Goal: Transaction & Acquisition: Purchase product/service

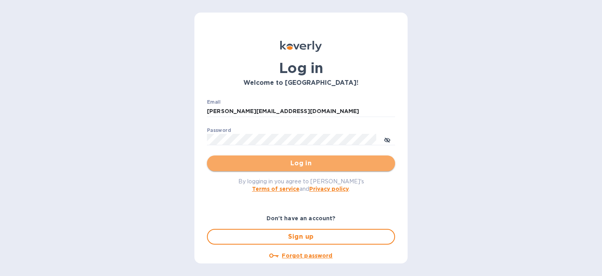
click at [304, 163] on span "Log in" at bounding box center [301, 162] width 176 height 9
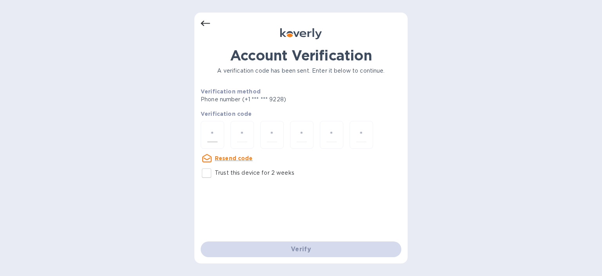
click at [214, 132] on input "number" at bounding box center [212, 134] width 10 height 15
type input "1"
type input "6"
type input "7"
type input "1"
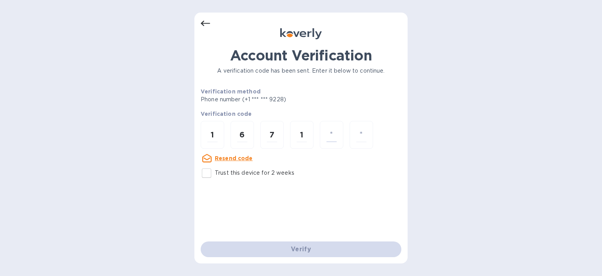
type input "5"
type input "4"
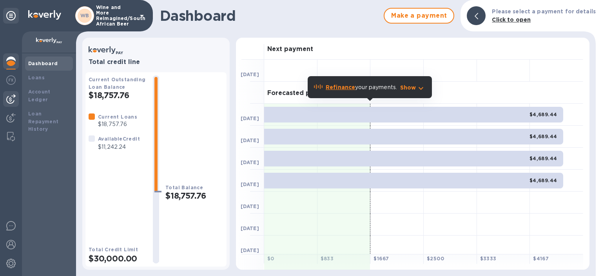
click at [10, 96] on img at bounding box center [10, 98] width 9 height 9
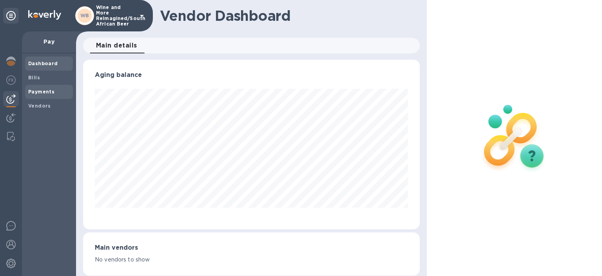
scroll to position [169, 337]
click at [36, 77] on b "Bills" at bounding box center [34, 77] width 12 height 6
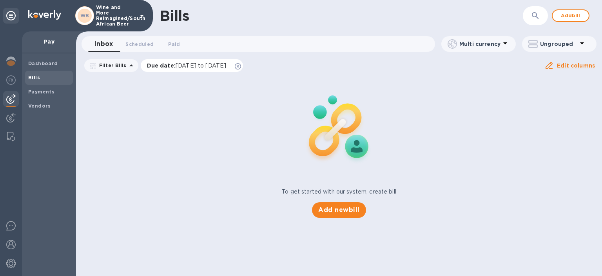
click at [223, 63] on span "[DATE] to [DATE]" at bounding box center [201, 65] width 51 height 6
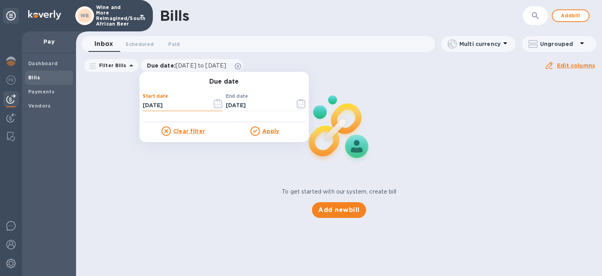
click at [177, 100] on input "[DATE]" at bounding box center [174, 106] width 63 height 12
type input "[DATE]"
click at [262, 134] on u "Apply" at bounding box center [270, 131] width 17 height 6
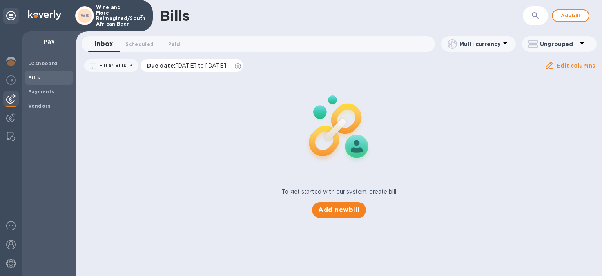
click at [216, 63] on span "[DATE] to [DATE]" at bounding box center [201, 65] width 51 height 6
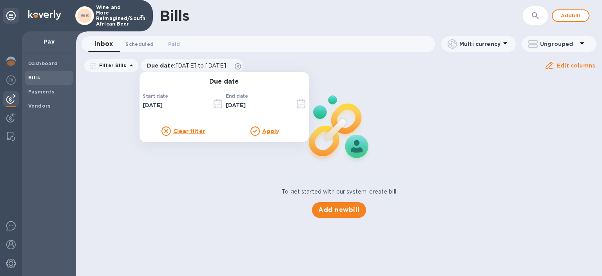
click at [140, 39] on button "Scheduled 0" at bounding box center [139, 44] width 41 height 16
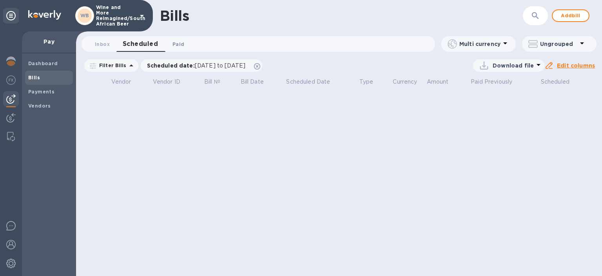
click at [179, 43] on span "Paid 0" at bounding box center [178, 44] width 12 height 8
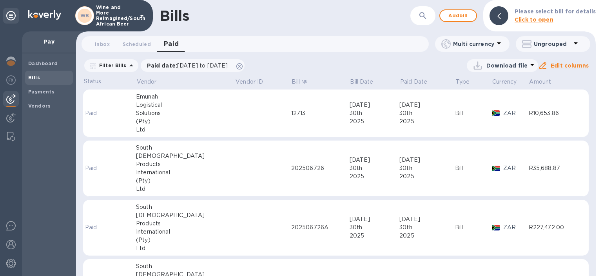
click at [35, 77] on b "Bills" at bounding box center [34, 77] width 12 height 6
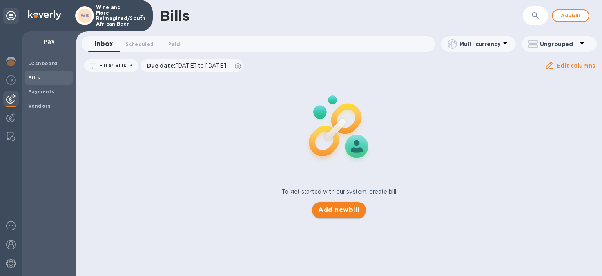
click at [328, 208] on span "Add new bill" at bounding box center [338, 209] width 41 height 9
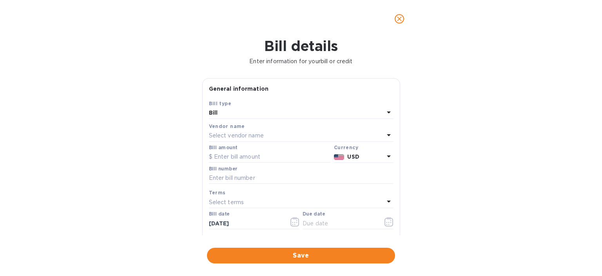
click at [230, 136] on p "Select vendor name" at bounding box center [236, 135] width 55 height 8
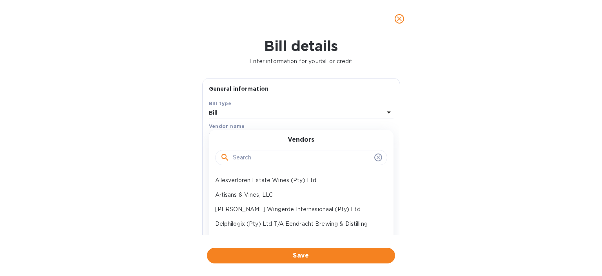
click at [240, 157] on input "text" at bounding box center [302, 158] width 138 height 12
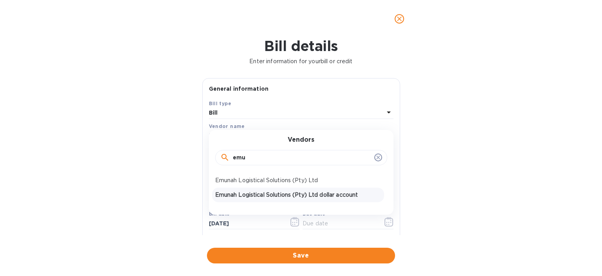
type input "emu"
click at [261, 195] on p "Emunah Logistical Solutions (Pty) Ltd dollar account" at bounding box center [298, 194] width 166 height 8
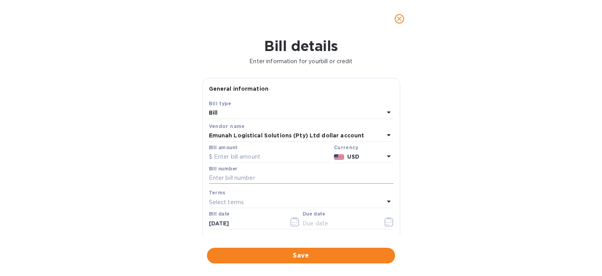
click at [236, 178] on input "text" at bounding box center [301, 178] width 185 height 12
type input "12705"
click at [237, 158] on input "text" at bounding box center [270, 157] width 122 height 12
type input "3,390.00"
click at [388, 202] on icon at bounding box center [388, 200] width 9 height 9
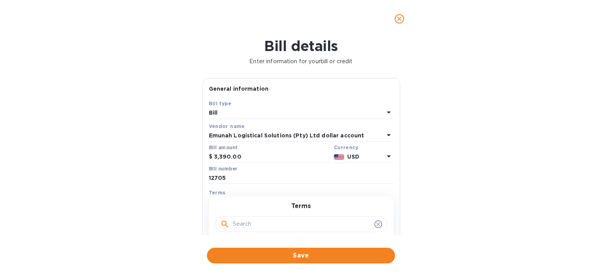
click at [256, 225] on input "text" at bounding box center [302, 224] width 138 height 12
click at [308, 256] on span "Save" at bounding box center [301, 254] width 176 height 9
click at [326, 220] on input "text" at bounding box center [340, 223] width 74 height 12
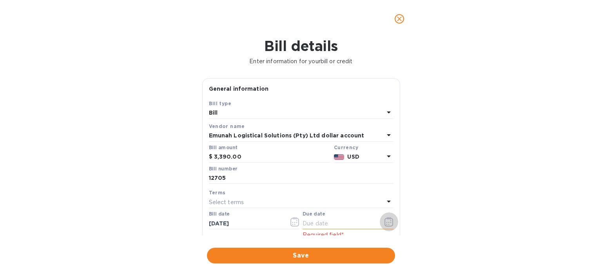
click at [387, 223] on icon "button" at bounding box center [388, 221] width 9 height 9
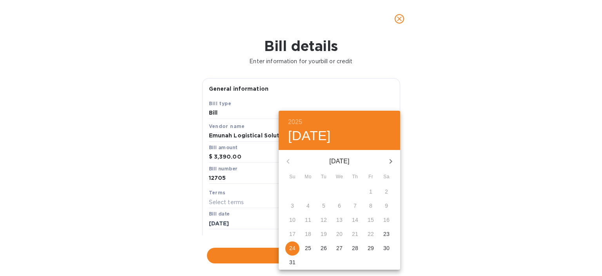
click at [292, 247] on p "24" at bounding box center [292, 248] width 6 height 8
type input "[DATE]"
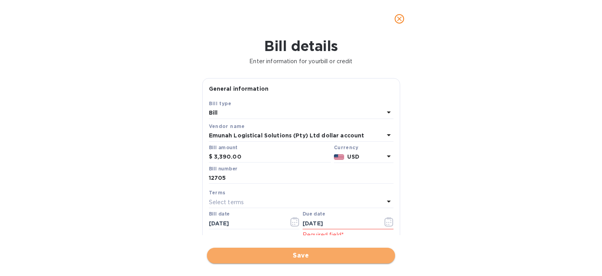
click at [307, 255] on span "Save" at bounding box center [301, 254] width 176 height 9
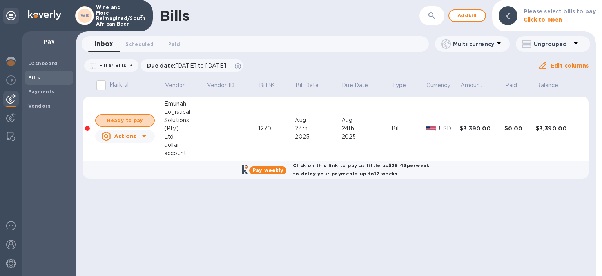
drag, startPoint x: 125, startPoint y: 121, endPoint x: 145, endPoint y: 118, distance: 20.5
click at [125, 120] on span "Ready to pay" at bounding box center [124, 120] width 45 height 9
click at [131, 120] on span "Ready to pay" at bounding box center [124, 120] width 45 height 9
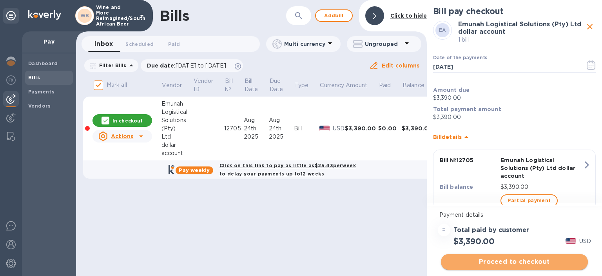
click at [512, 262] on span "Proceed to checkout" at bounding box center [514, 261] width 134 height 9
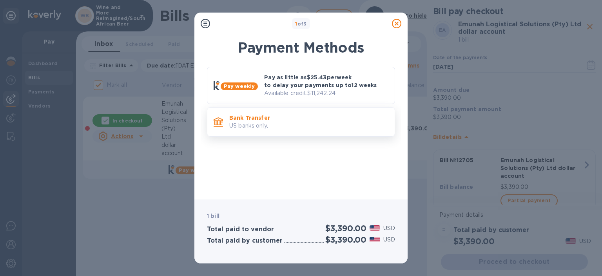
click at [238, 118] on p "Bank Transfer" at bounding box center [308, 118] width 159 height 8
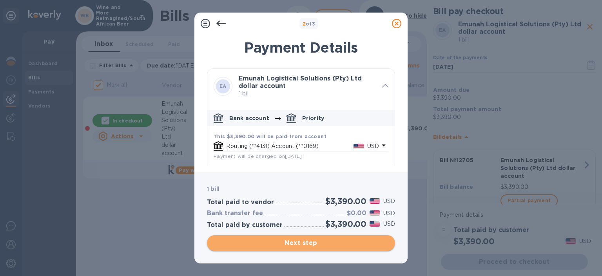
click at [303, 245] on span "Next step" at bounding box center [301, 242] width 176 height 9
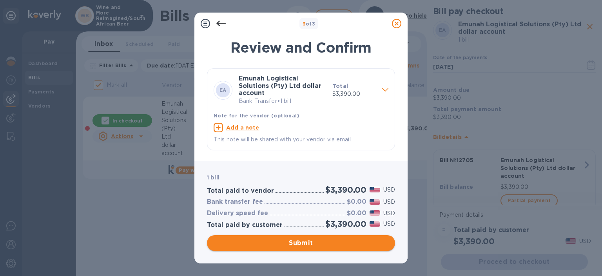
click at [303, 242] on span "Submit" at bounding box center [301, 242] width 176 height 9
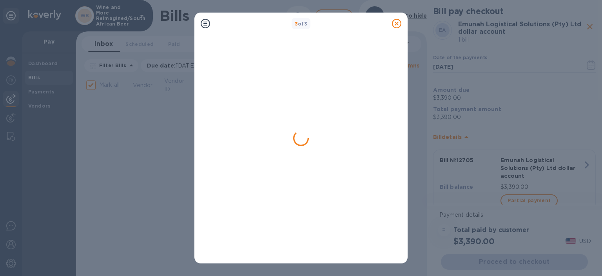
checkbox input "false"
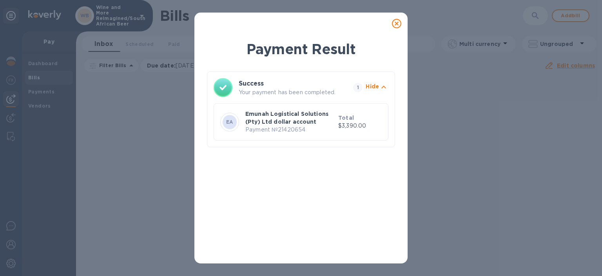
click at [395, 24] on icon at bounding box center [396, 23] width 9 height 9
